Goal: Information Seeking & Learning: Learn about a topic

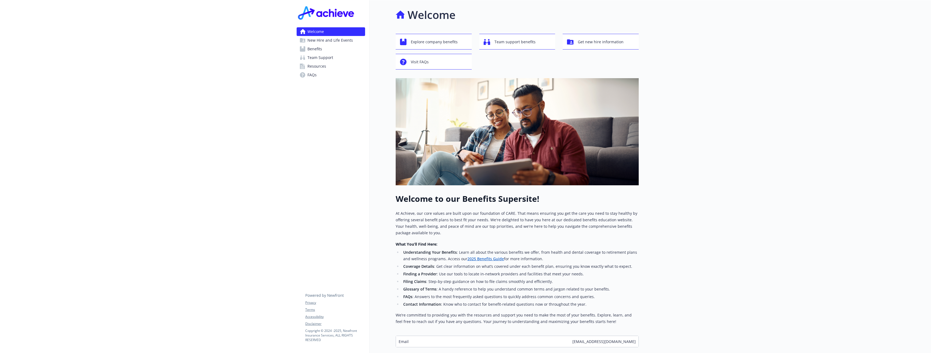
click at [339, 48] on link "Benefits" at bounding box center [331, 49] width 68 height 9
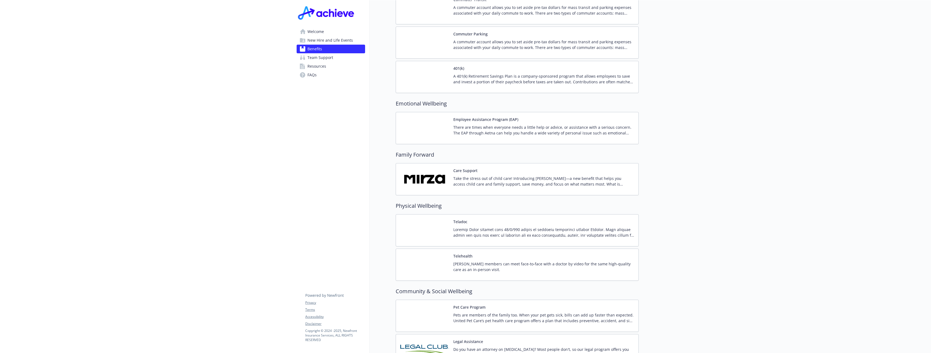
scroll to position [927, 0]
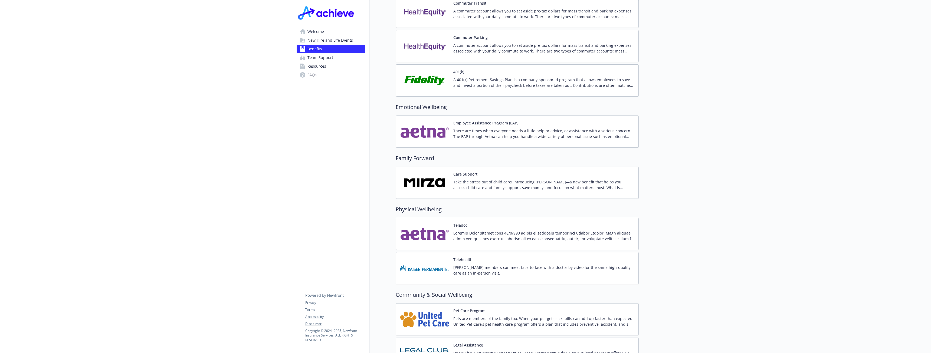
click at [489, 179] on p "Take the stress out of child care! Introducing [PERSON_NAME]—a new benefit that…" at bounding box center [543, 184] width 181 height 11
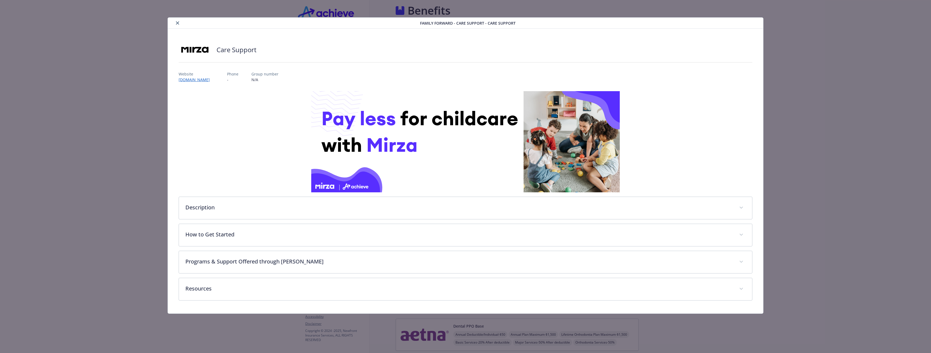
scroll to position [927, 0]
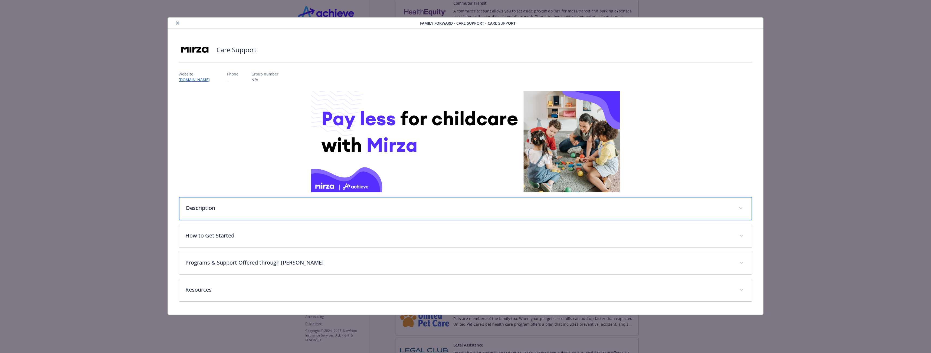
click at [328, 209] on p "Description" at bounding box center [459, 208] width 546 height 8
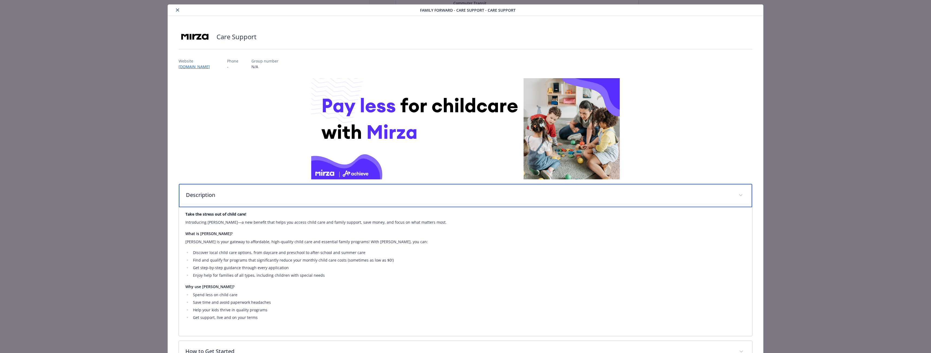
scroll to position [0, 0]
